Goal: Task Accomplishment & Management: Use online tool/utility

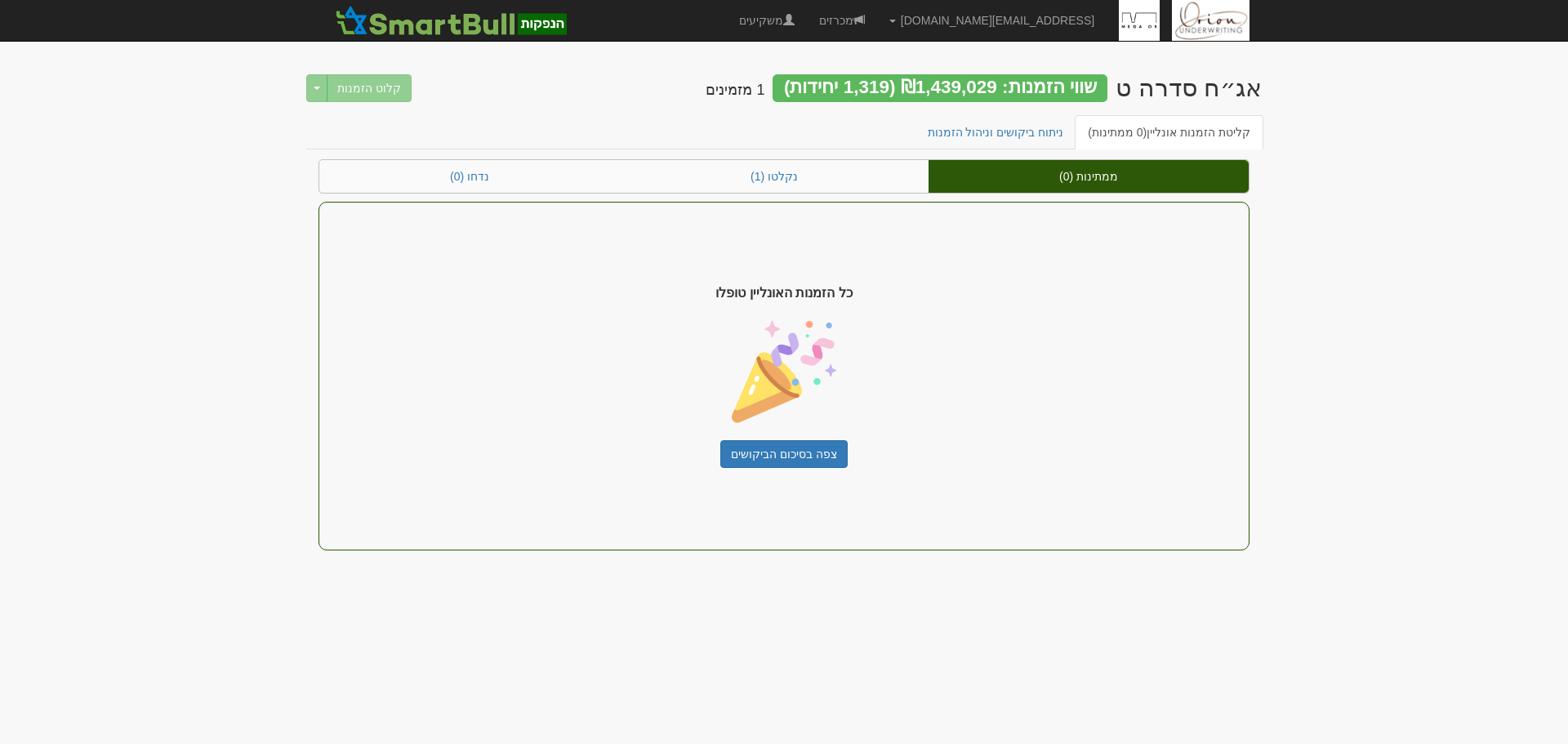
drag, startPoint x: 1401, startPoint y: 516, endPoint x: 1393, endPoint y: 509, distance: 10.6
click at [1397, 514] on body "ori@orion-uw.com הגדרות חשבונות הנפקה תבניות הודעות קיבול" at bounding box center [784, 372] width 1568 height 744
click at [1006, 84] on div "שווי הזמנות: ₪1,439,029 (1,319 יחידות)" at bounding box center [940, 88] width 335 height 28
click at [959, 84] on div "שווי הזמנות: ₪1,439,029 (1,319 יחידות)" at bounding box center [940, 88] width 335 height 28
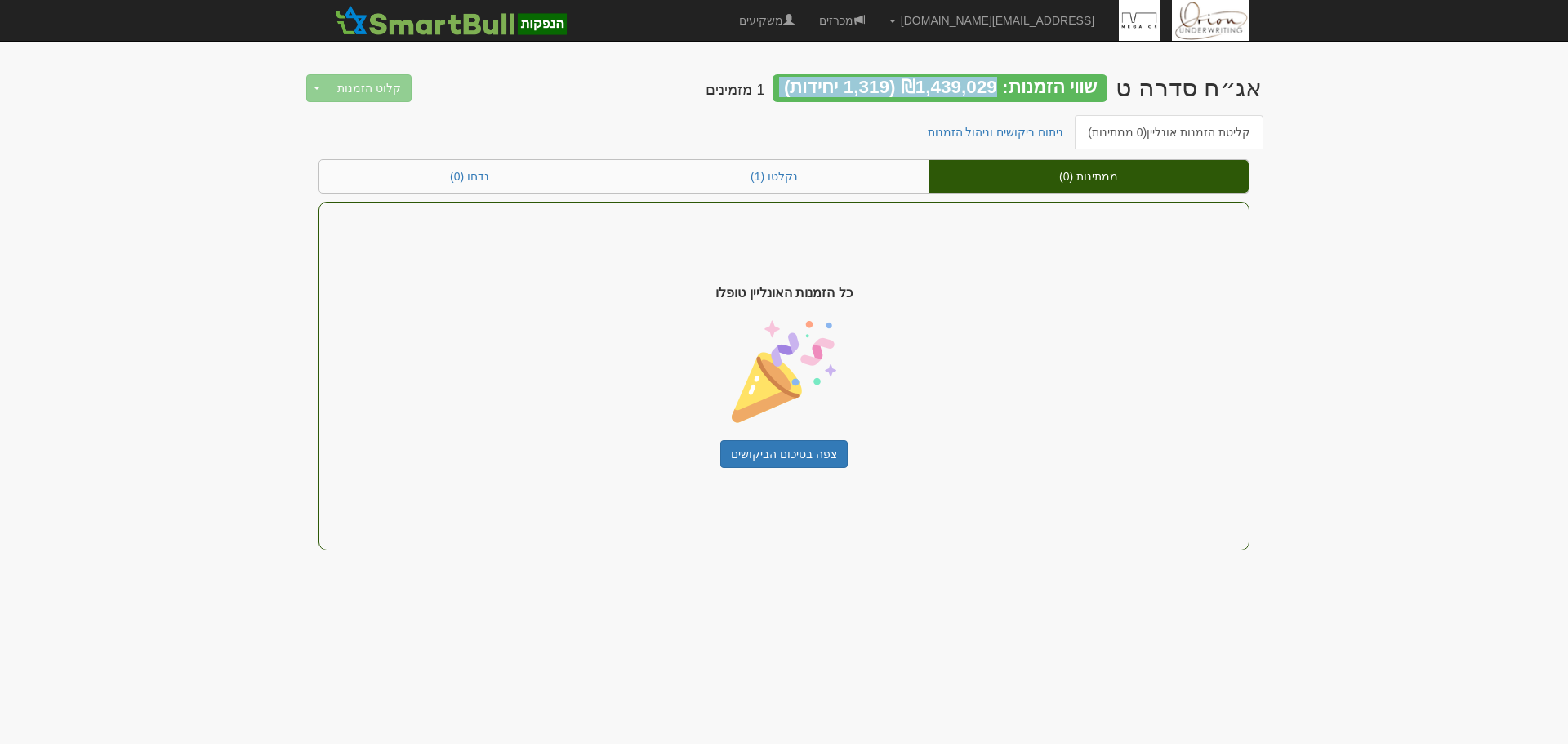
click at [958, 84] on div "שווי הזמנות: ₪1,439,029 (1,319 יחידות)" at bounding box center [940, 88] width 335 height 28
click at [1176, 85] on div "אג״ח סדרה ט" at bounding box center [1188, 88] width 146 height 27
click at [1491, 221] on body "ori@orion-uw.com הגדרות חשבונות הנפקה תבניות הודעות קיבול" at bounding box center [784, 372] width 1568 height 744
click at [202, 206] on body "ori@orion-uw.com הגדרות חשבונות הנפקה תבניות הודעות קיבול" at bounding box center [784, 372] width 1568 height 744
